Goal: Book appointment/travel/reservation

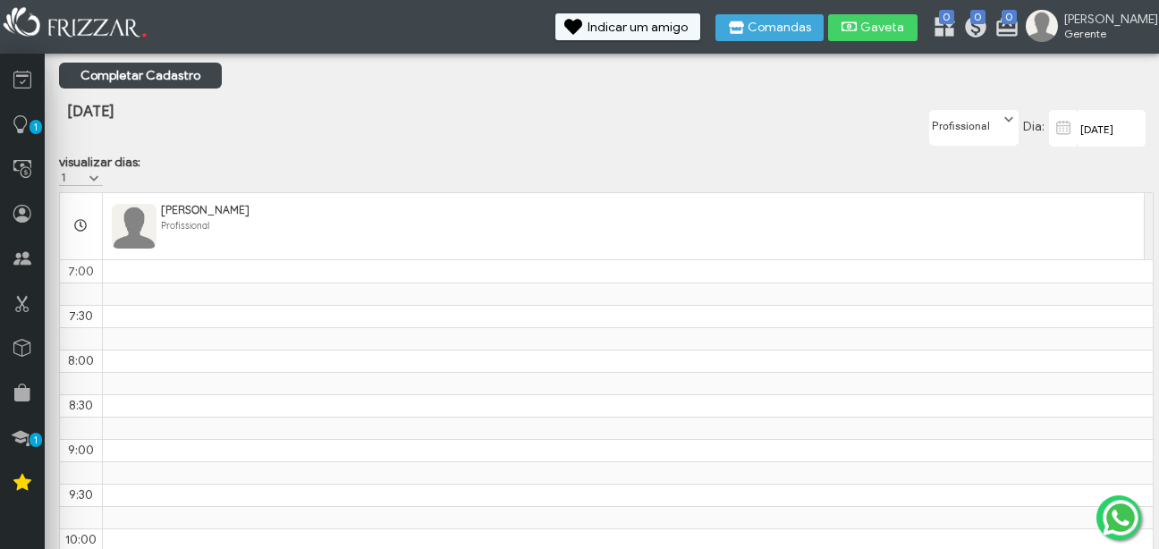
scroll to position [716, 0]
click at [1005, 123] on span at bounding box center [1009, 120] width 18 height 18
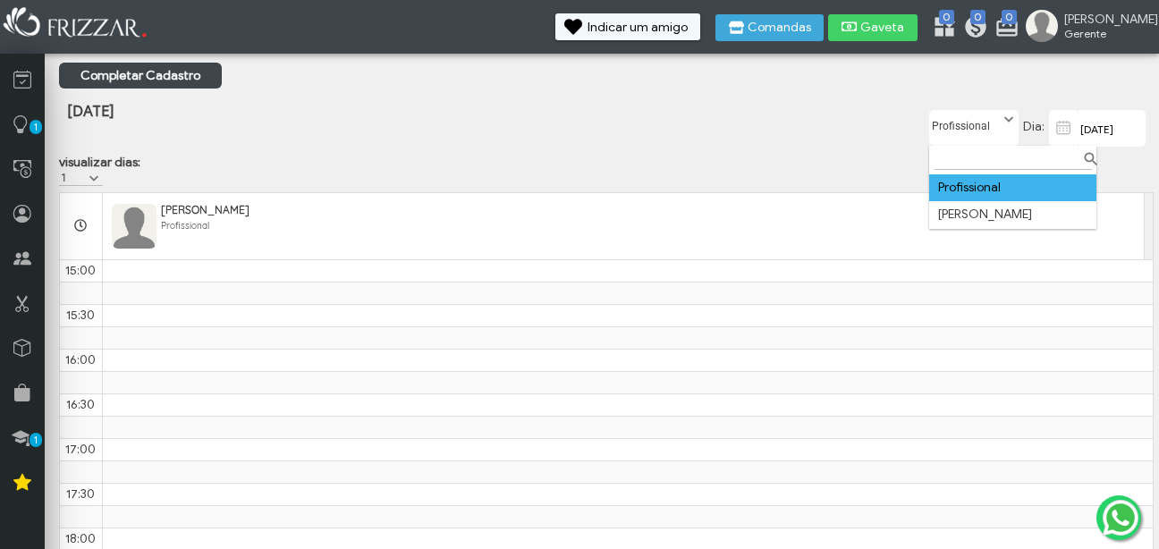
scroll to position [10, 80]
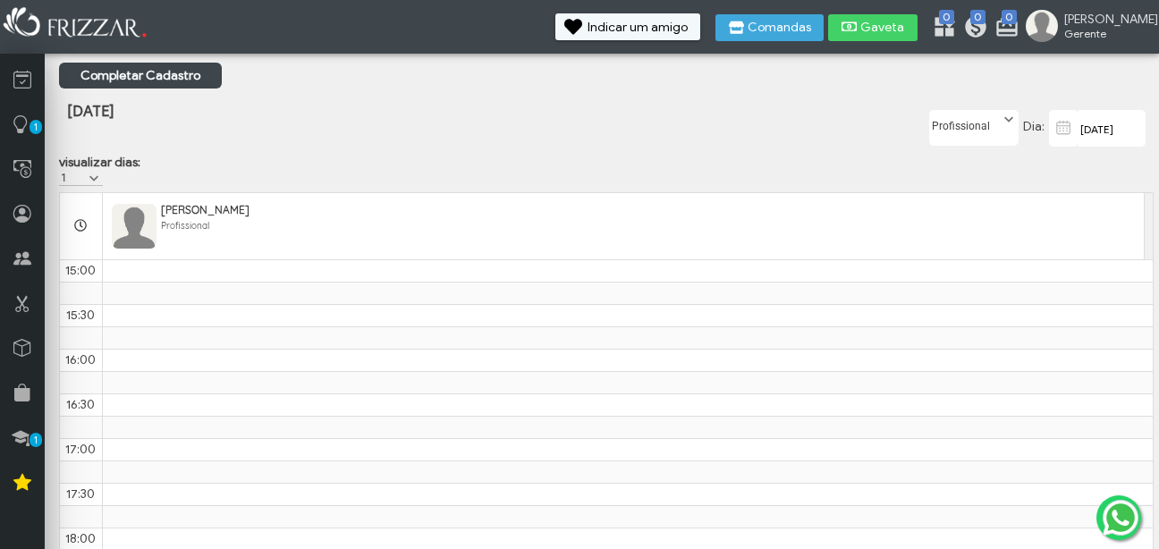
click at [842, 148] on div "[DATE] Dia: Profissional [PERSON_NAME]" at bounding box center [971, 128] width 365 height 53
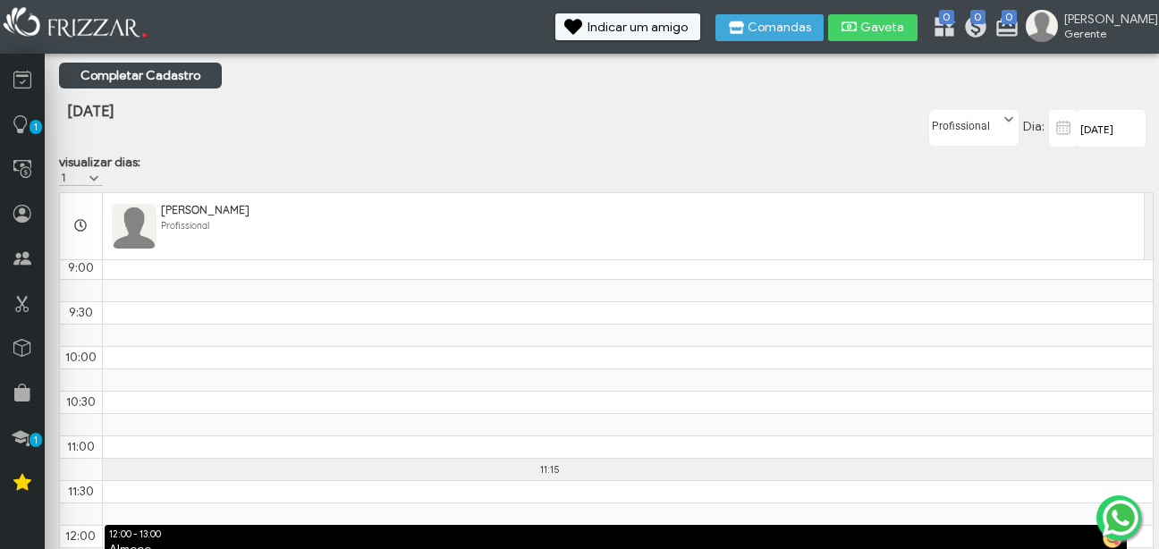
scroll to position [178, 0]
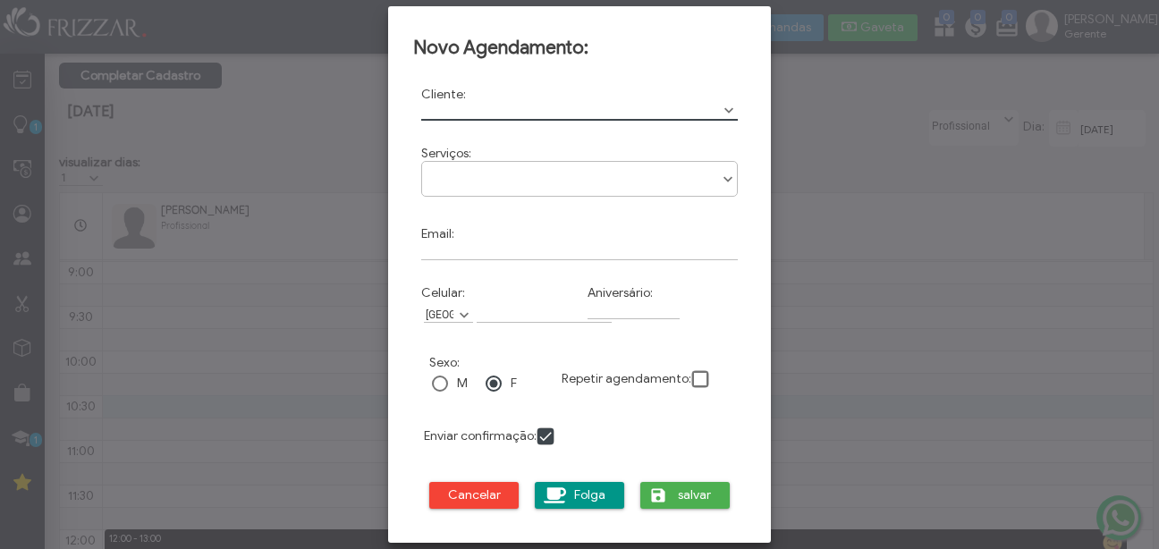
click at [722, 108] on span "Show Options" at bounding box center [729, 111] width 18 height 18
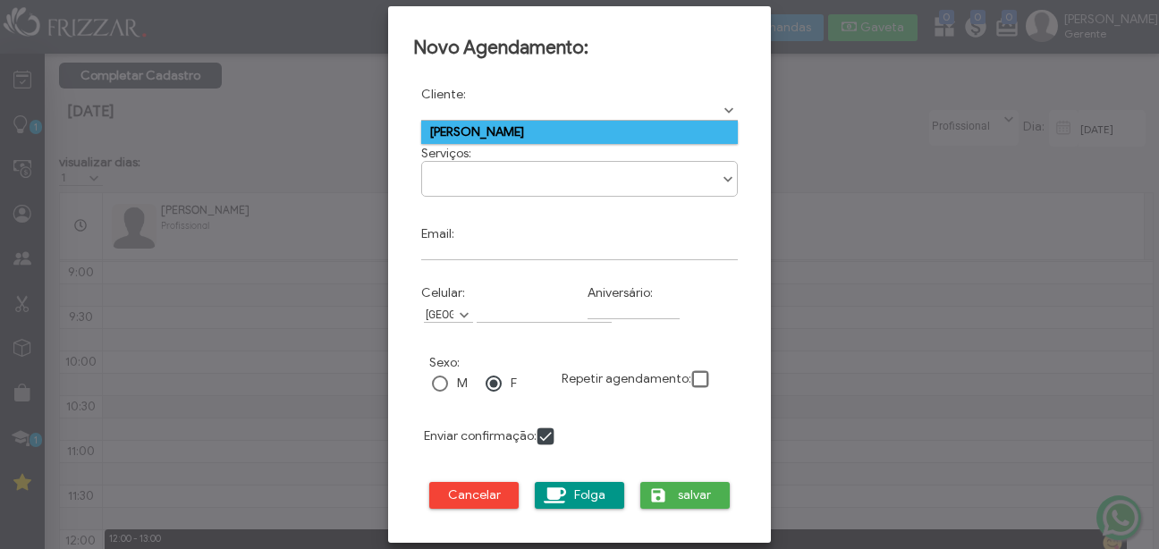
click at [686, 133] on td "[PERSON_NAME]" at bounding box center [579, 132] width 317 height 23
type input "[PERSON_NAME]"
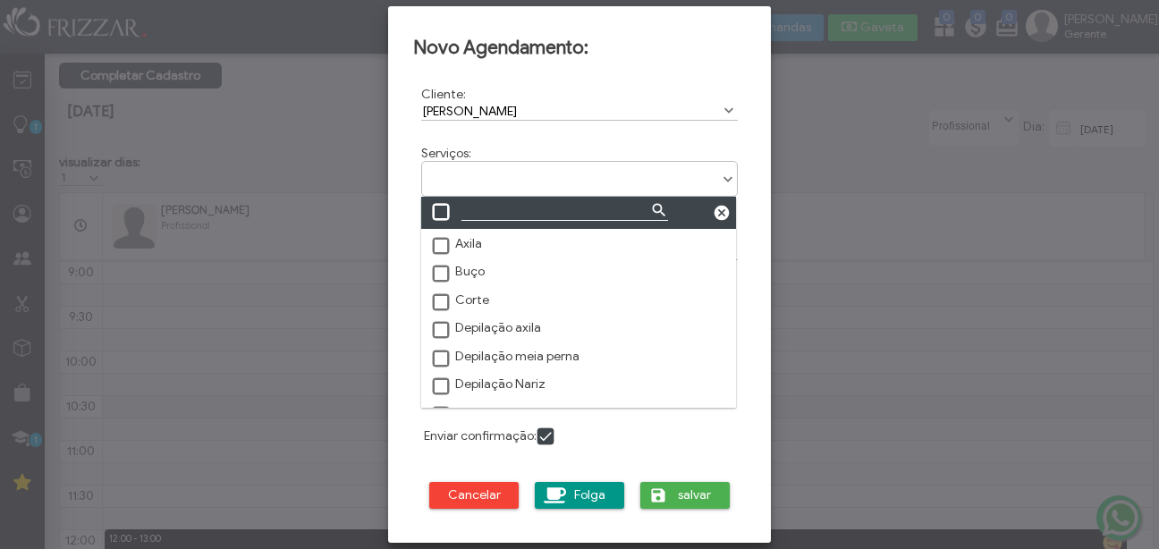
click at [671, 171] on ul at bounding box center [579, 172] width 315 height 21
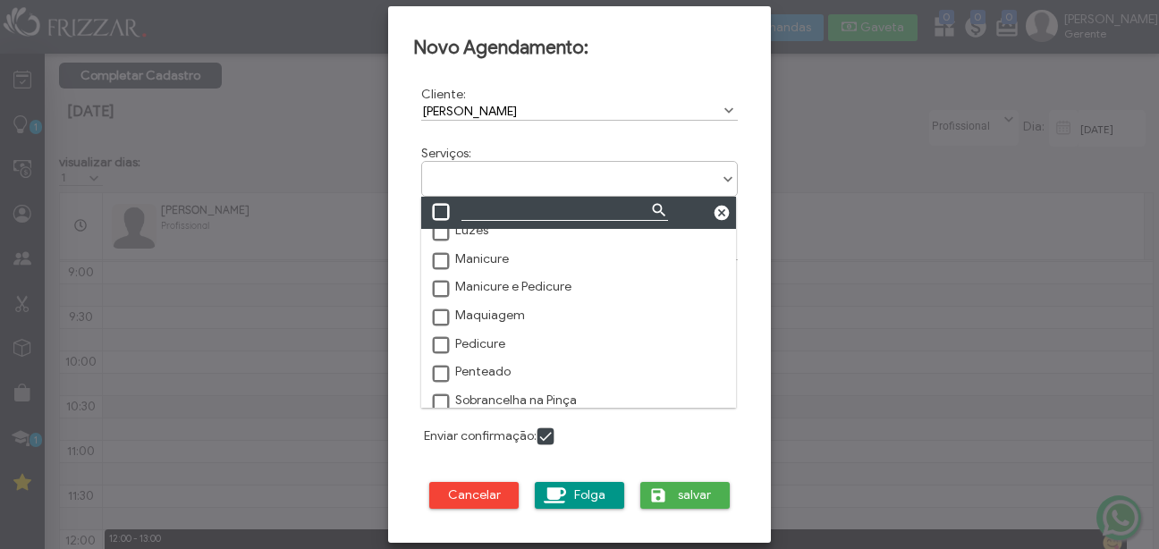
scroll to position [216, 0]
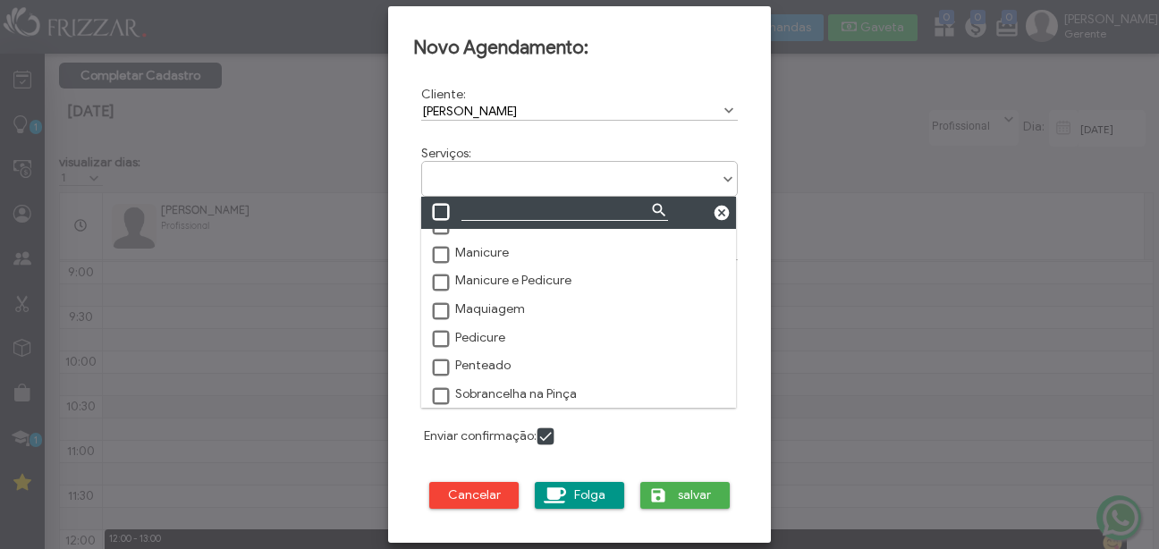
click at [434, 250] on span at bounding box center [442, 256] width 18 height 18
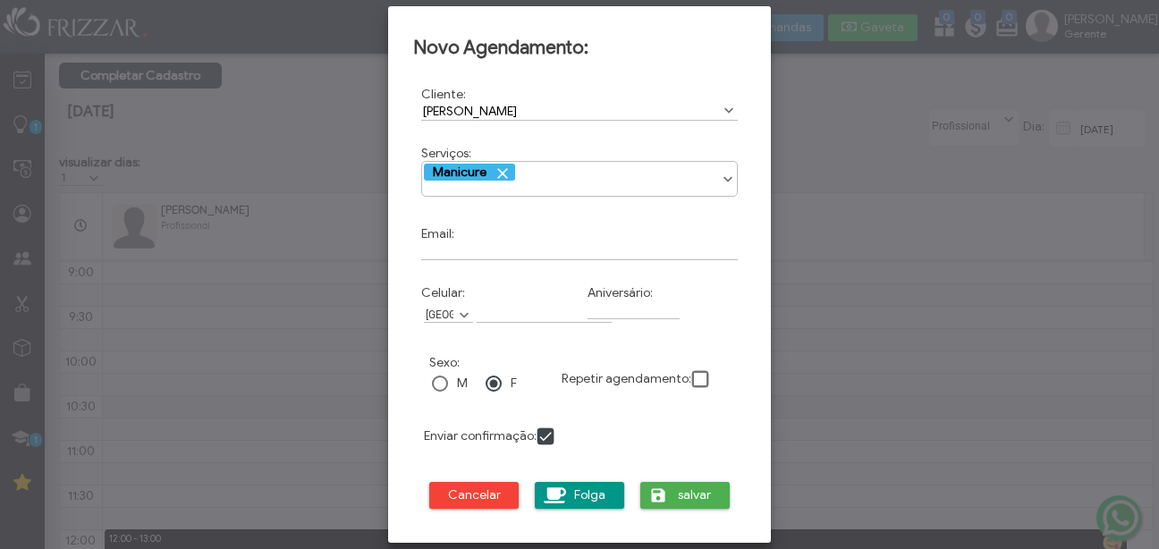
click at [743, 140] on div "Serviços: Axila Buço Corte Depilação axila Depilação meia perna Depilação Nariz…" at bounding box center [579, 173] width 333 height 71
click at [727, 190] on div "Axila Buço Corte Depilação axila Depilação meia perna Depilação Nariz Design de…" at bounding box center [579, 179] width 317 height 36
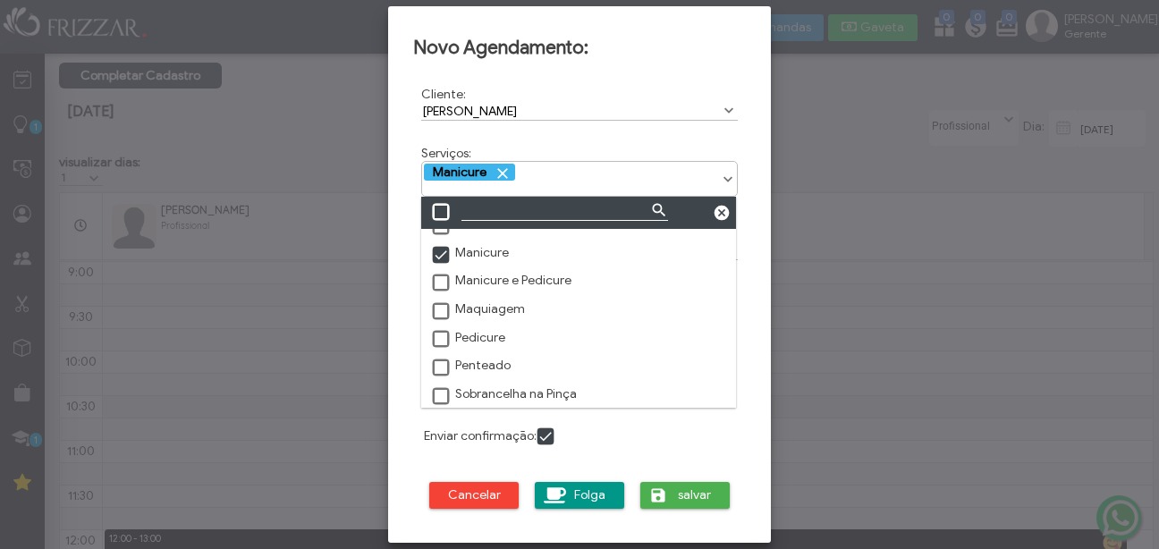
click at [726, 175] on span at bounding box center [728, 180] width 18 height 18
click at [442, 342] on span at bounding box center [442, 340] width 18 height 18
click at [436, 395] on span at bounding box center [442, 397] width 18 height 18
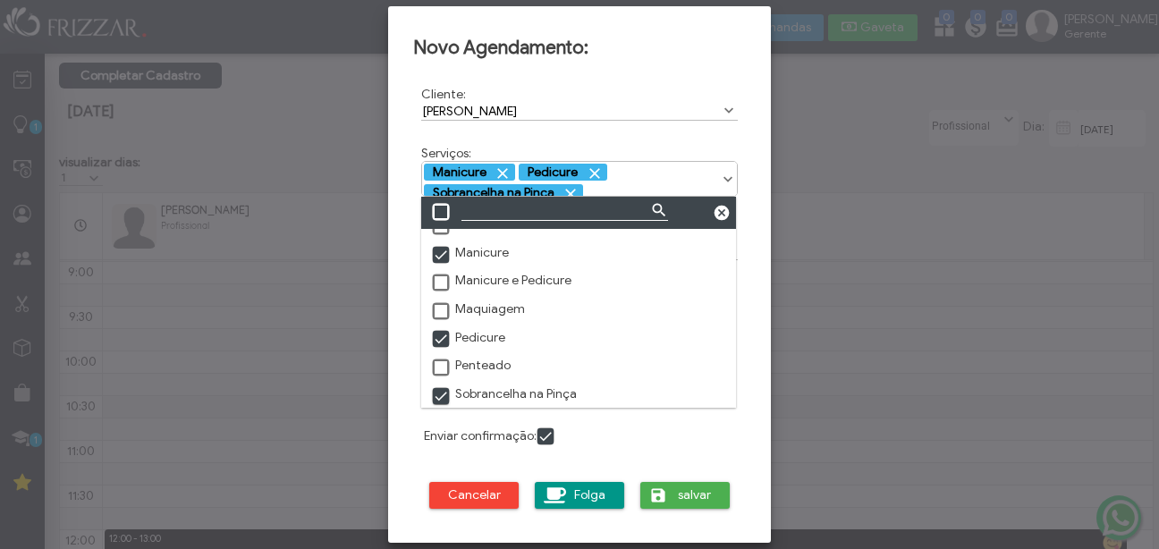
click at [751, 158] on div "Novo Agendamento: Cliente: [PERSON_NAME] Cod: 1133459 Serviços: Axila Buço Cort…" at bounding box center [580, 274] width 358 height 522
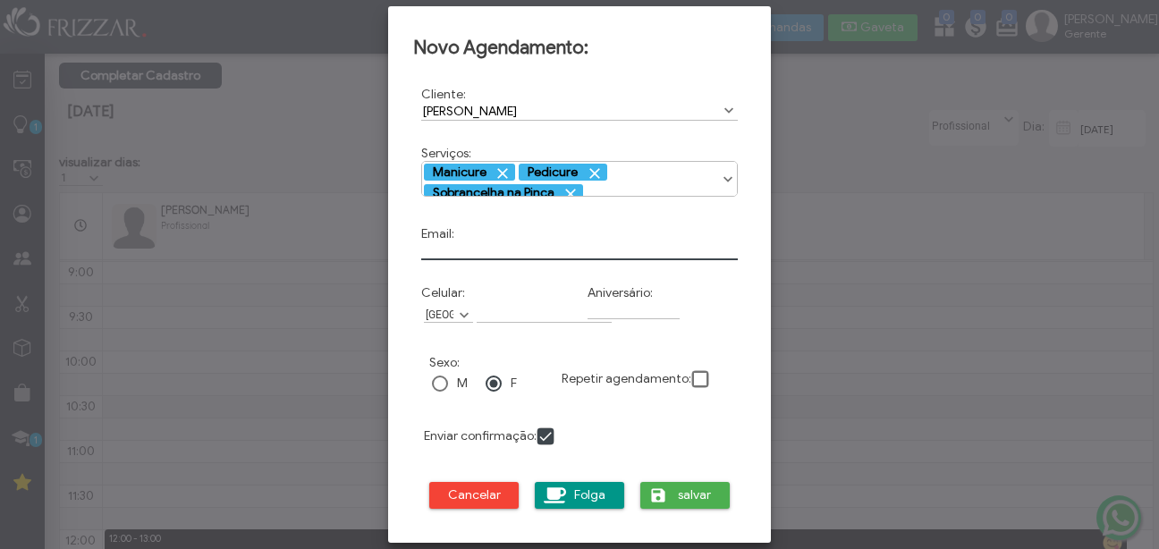
click at [615, 249] on input "Email:" at bounding box center [579, 250] width 317 height 19
click at [753, 233] on div "Novo Agendamento: Cliente: [PERSON_NAME] Cod: 1133459 Serviços: Axila Buço Cort…" at bounding box center [580, 274] width 358 height 522
click at [544, 446] on span at bounding box center [546, 437] width 18 height 18
click at [683, 495] on span "salvar" at bounding box center [695, 495] width 45 height 27
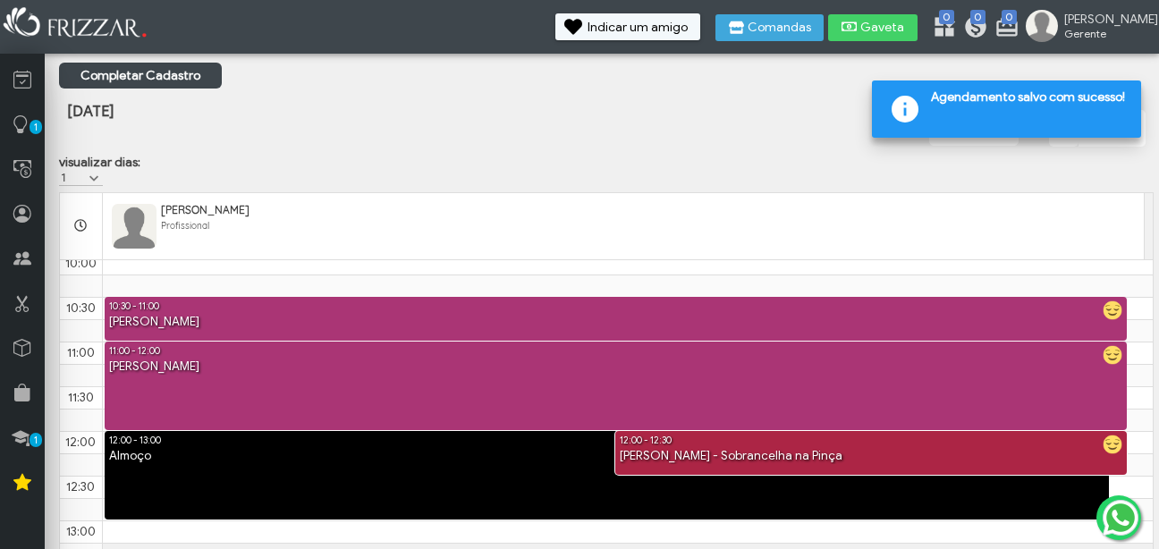
scroll to position [275, 0]
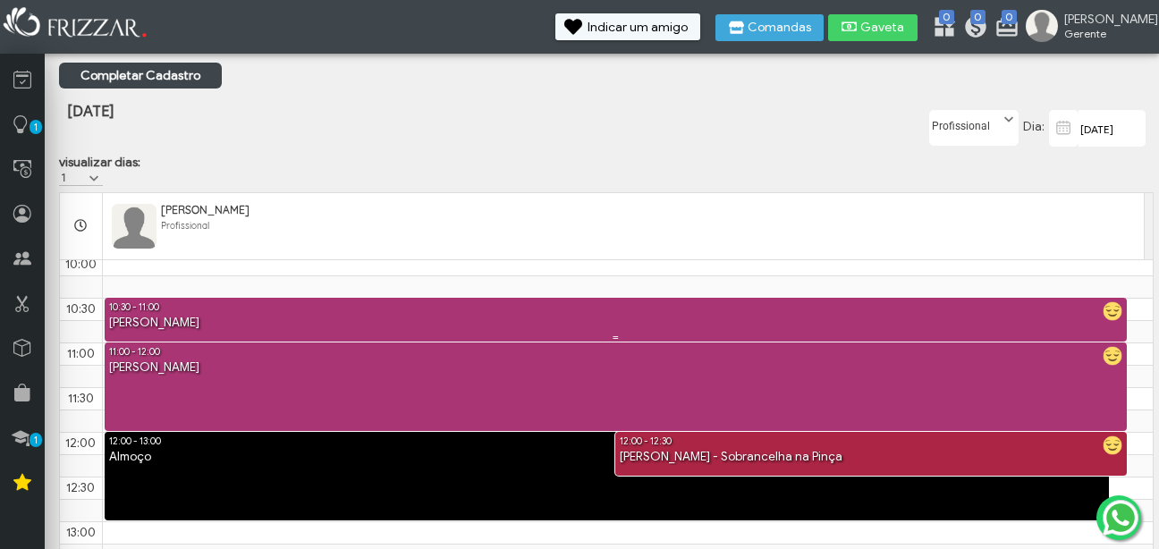
click at [1048, 326] on div "[PERSON_NAME]" at bounding box center [616, 323] width 1022 height 17
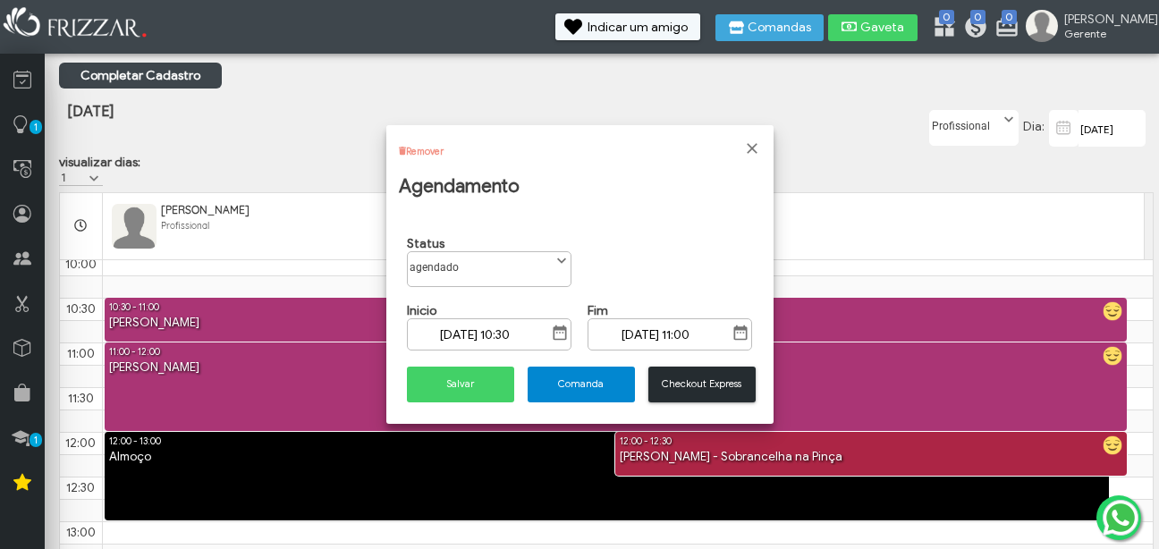
scroll to position [10, 80]
click at [546, 275] on div "agendado confirmado chegou desmarcou em atendimento faltou agendado" at bounding box center [489, 269] width 165 height 36
click at [561, 258] on span at bounding box center [562, 261] width 18 height 18
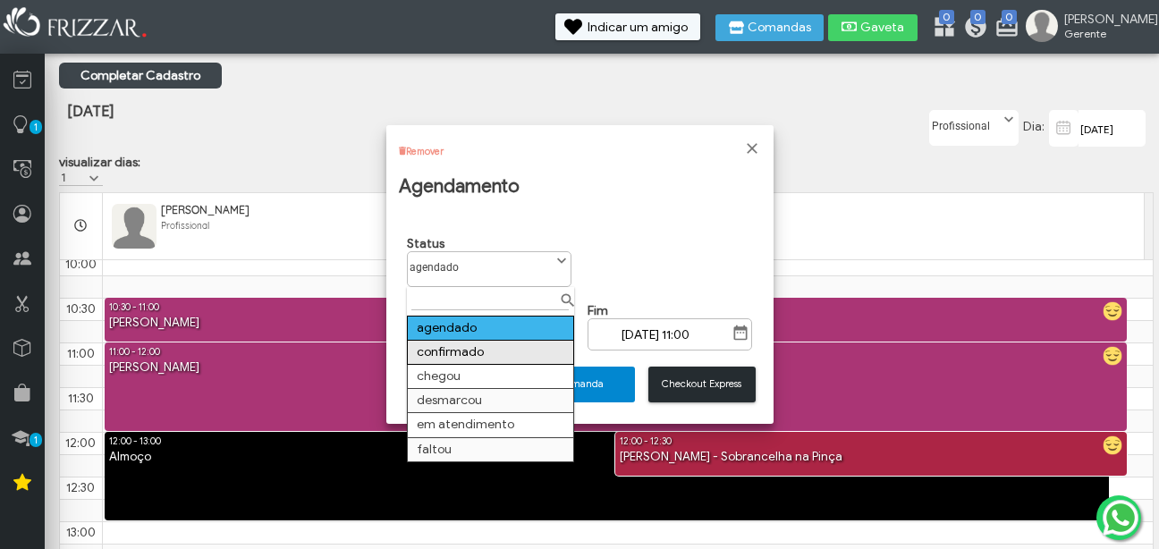
click at [528, 360] on td "confirmado" at bounding box center [490, 352] width 166 height 24
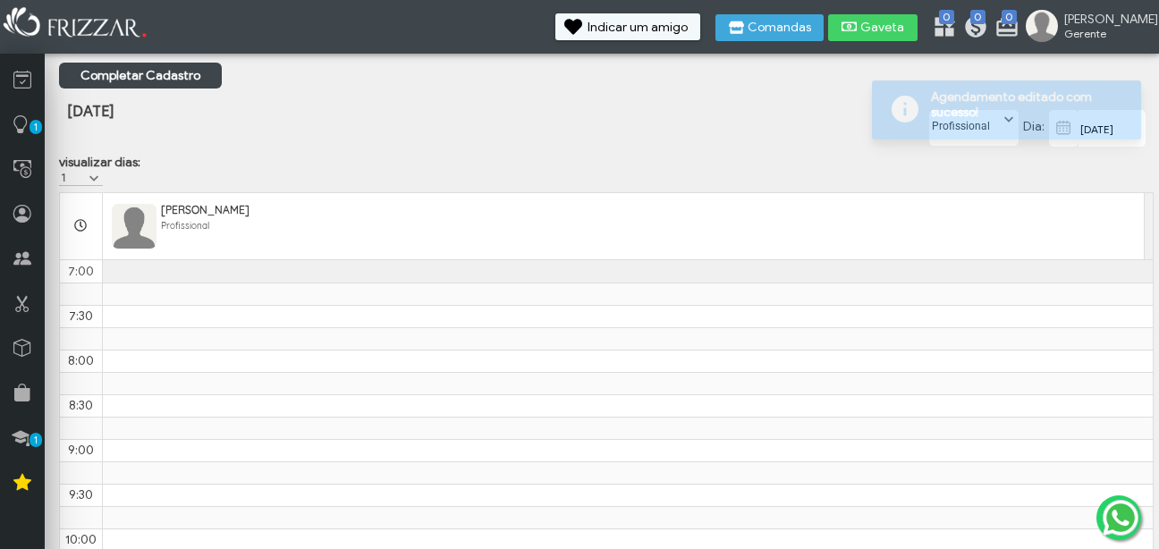
scroll to position [269, 0]
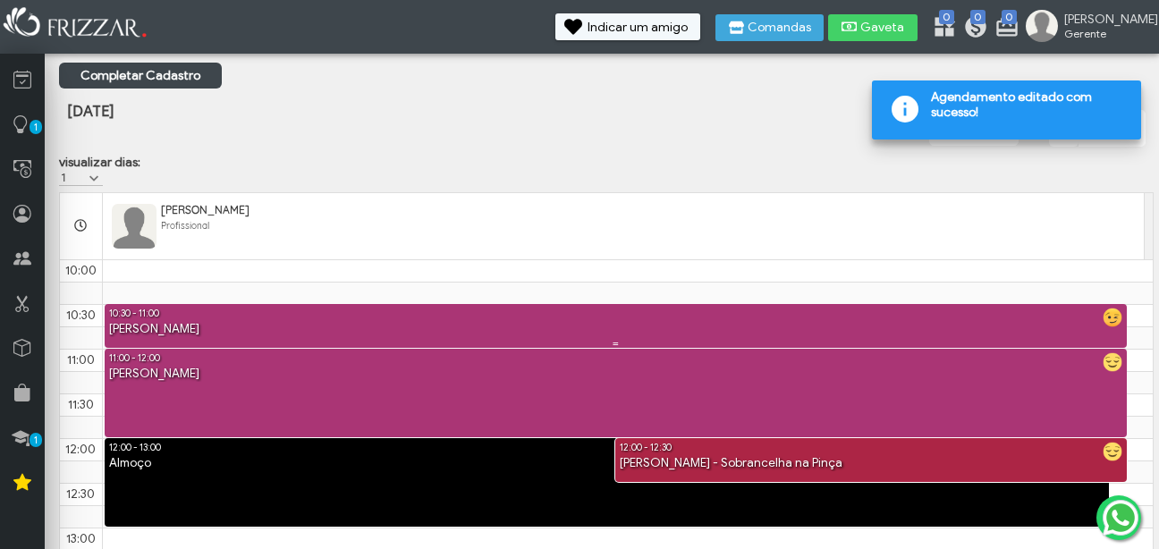
click at [712, 329] on div "[PERSON_NAME]" at bounding box center [616, 329] width 1022 height 17
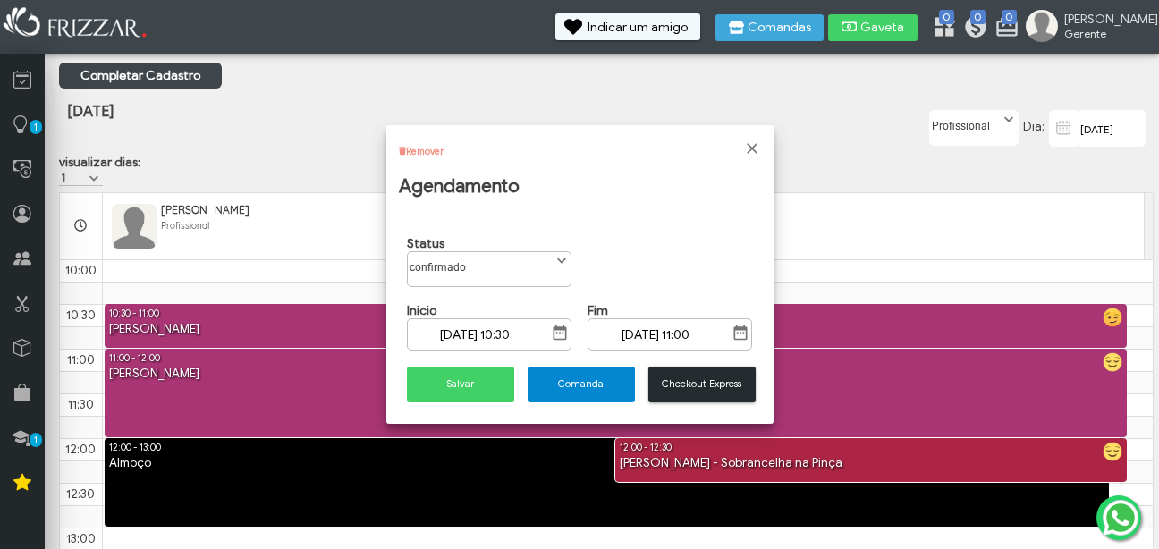
scroll to position [10, 80]
click at [690, 383] on span "Checkout Express" at bounding box center [702, 383] width 82 height 13
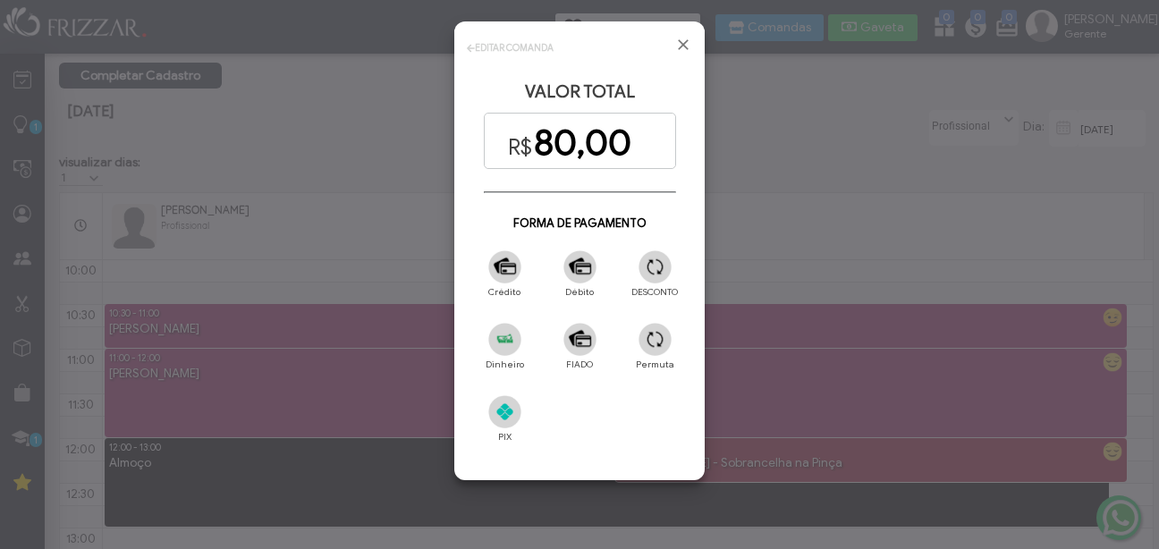
click at [501, 55] on span "EDITAR COMANDA" at bounding box center [510, 46] width 87 height 15
click at [496, 52] on link "EDITAR COMANDA" at bounding box center [514, 48] width 79 height 12
